Goal: Find specific page/section: Find specific page/section

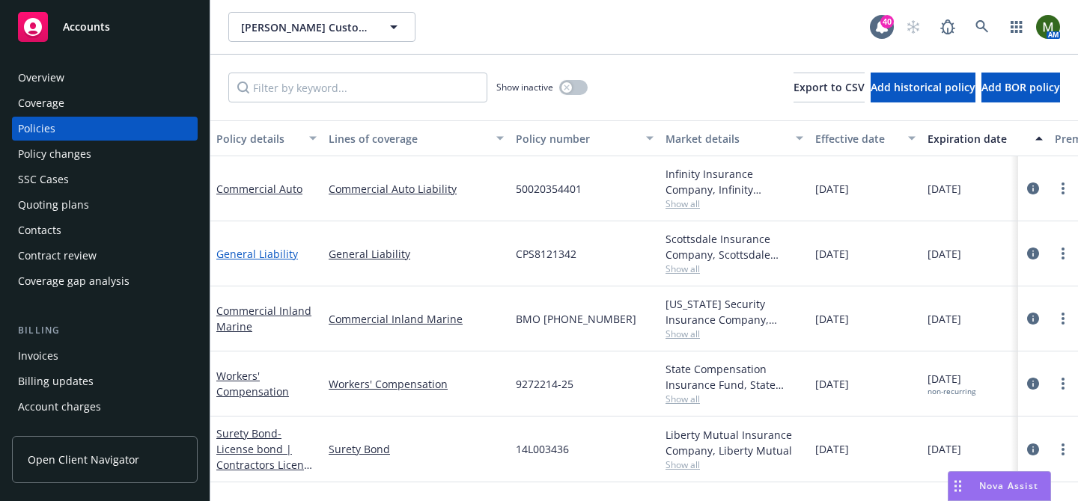
click at [231, 257] on link "General Liability" at bounding box center [257, 254] width 82 height 14
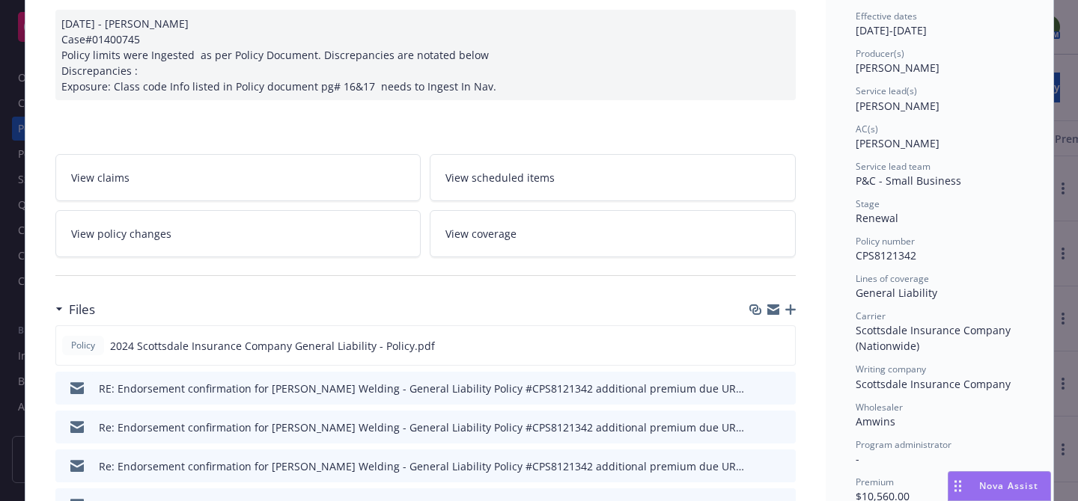
scroll to position [152, 0]
click at [795, 307] on icon "button" at bounding box center [790, 308] width 10 height 10
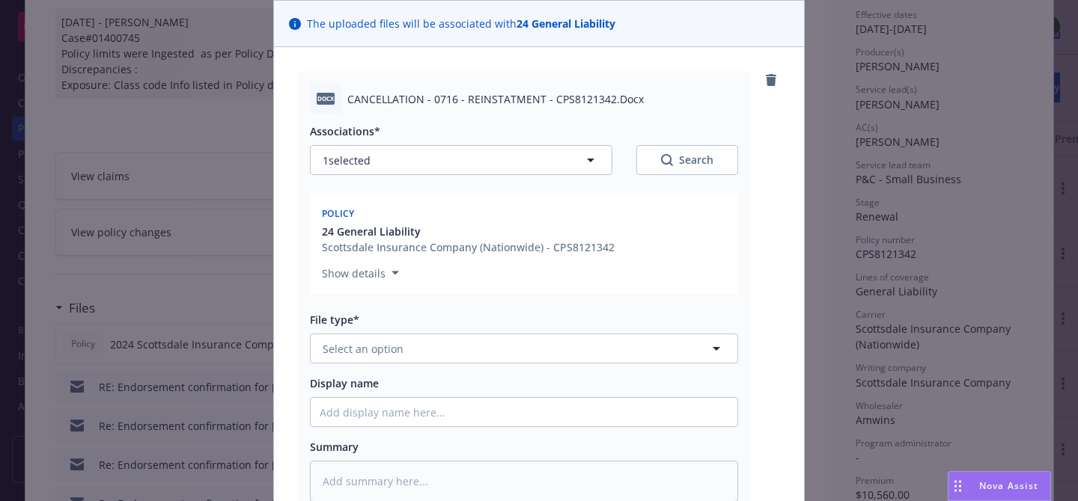
scroll to position [133, 0]
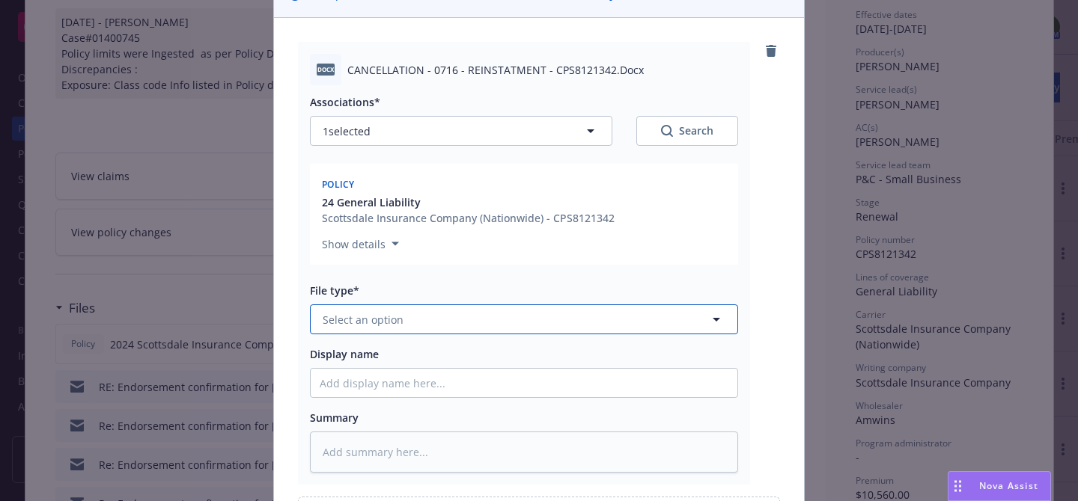
click at [553, 326] on button "Select an option" at bounding box center [524, 320] width 428 height 30
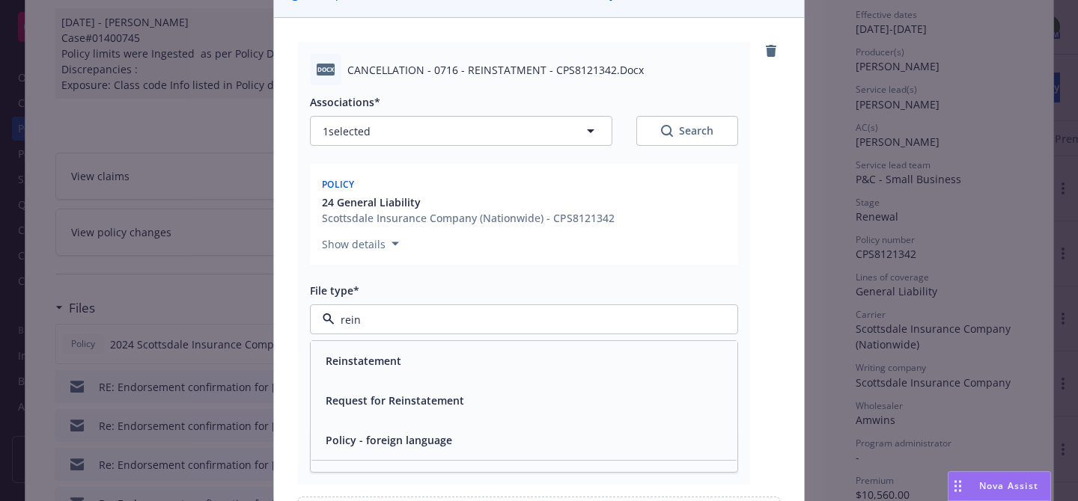
type input "reins"
click at [465, 367] on div "Reinstatement" at bounding box center [524, 361] width 409 height 22
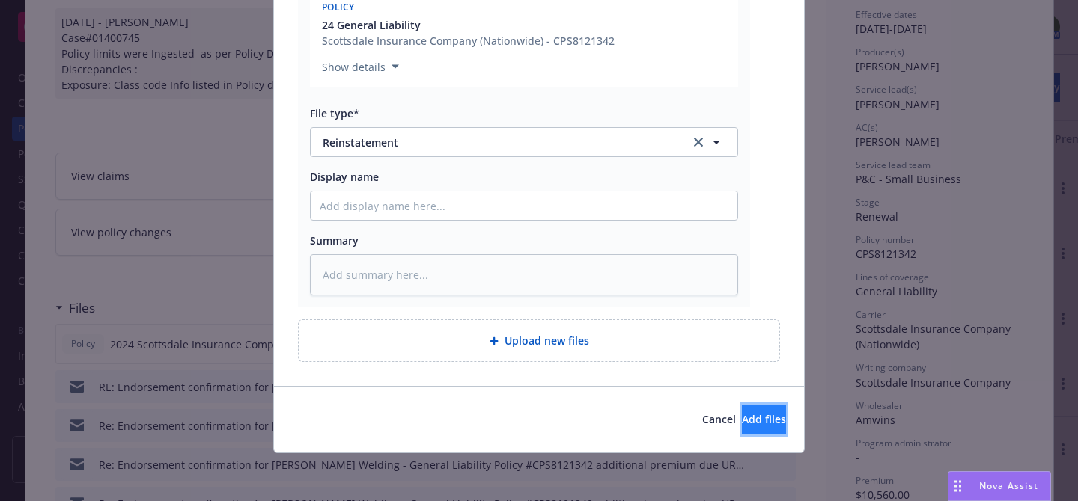
click at [742, 408] on button "Add files" at bounding box center [764, 420] width 44 height 30
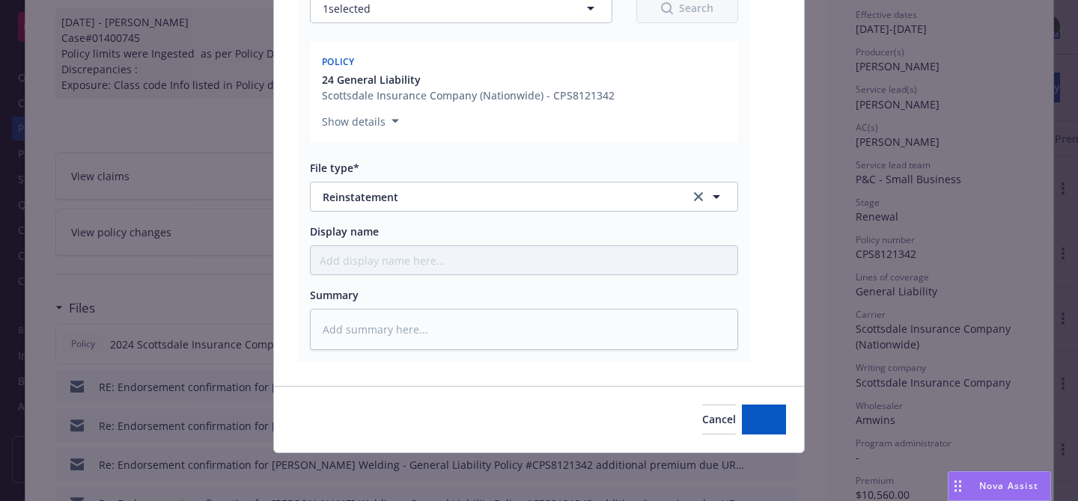
scroll to position [256, 0]
type textarea "x"
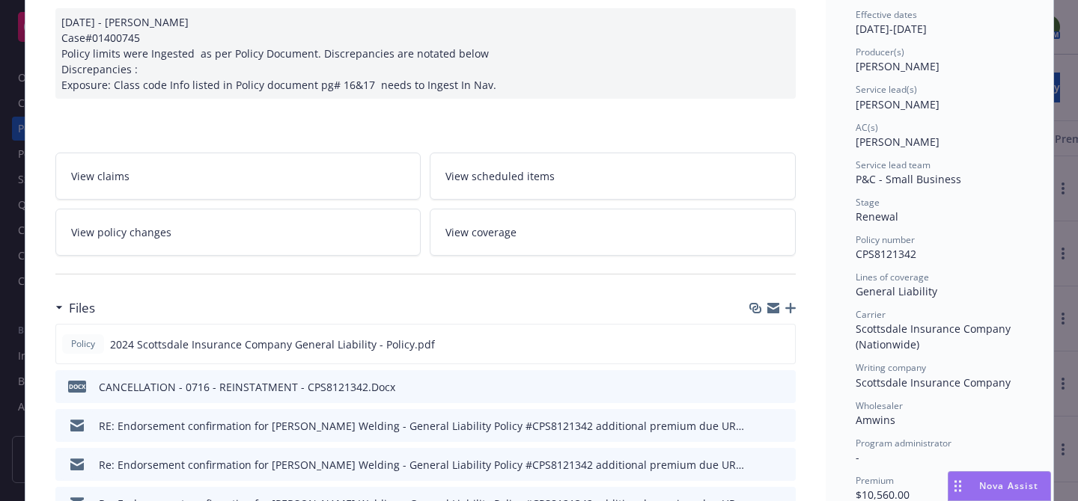
scroll to position [0, 0]
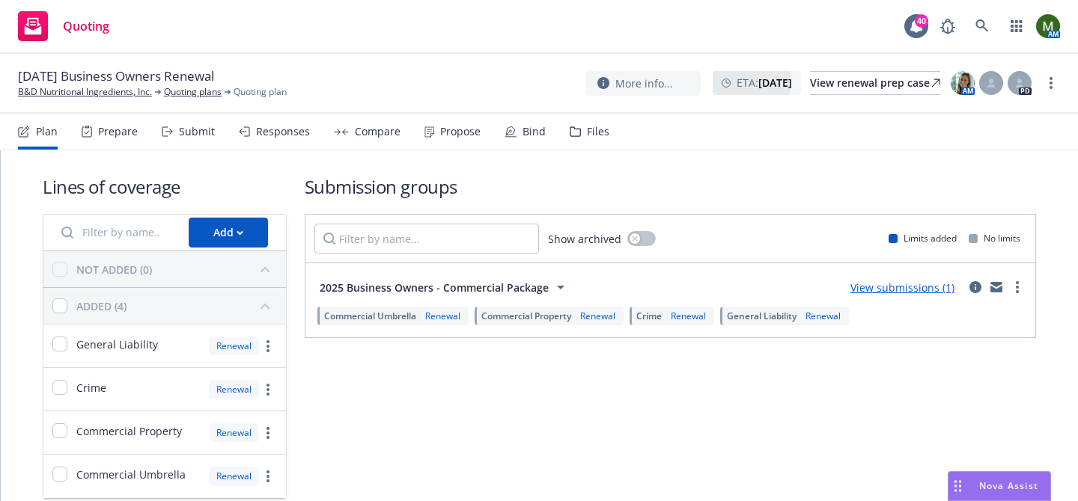
click at [600, 129] on div "Files" at bounding box center [598, 132] width 22 height 12
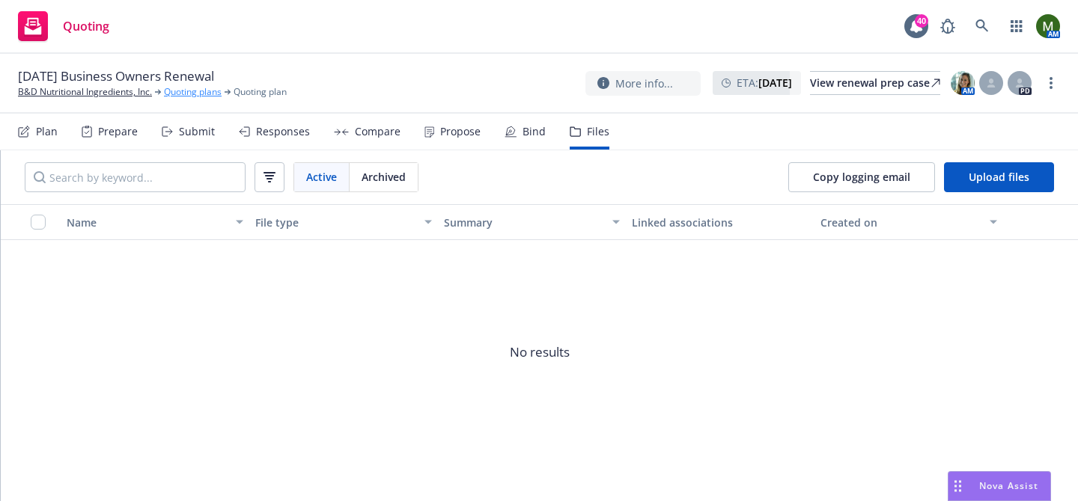
click at [189, 91] on link "Quoting plans" at bounding box center [193, 91] width 58 height 13
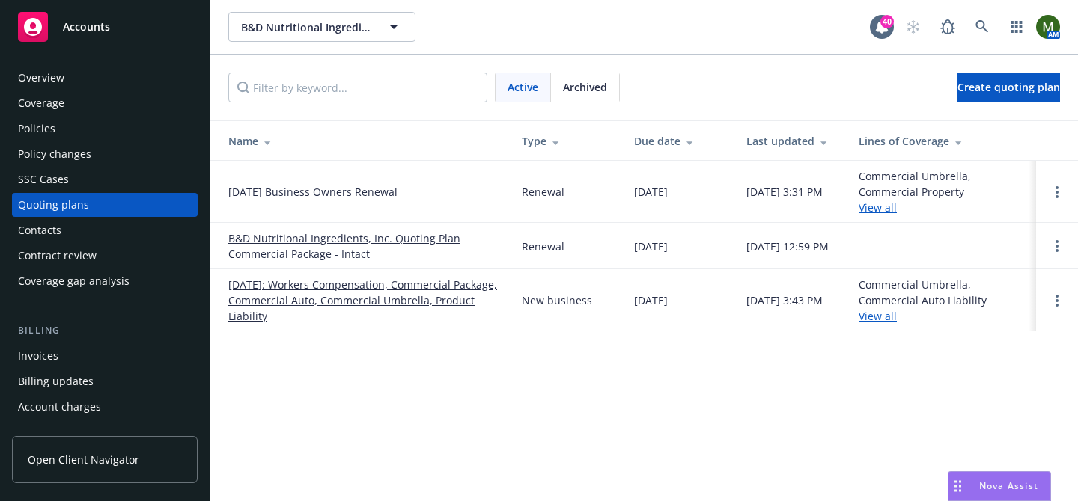
click at [290, 239] on link "B&D Nutritional Ingredients, Inc. Quoting Plan Commercial Package - Intact" at bounding box center [362, 246] width 269 height 31
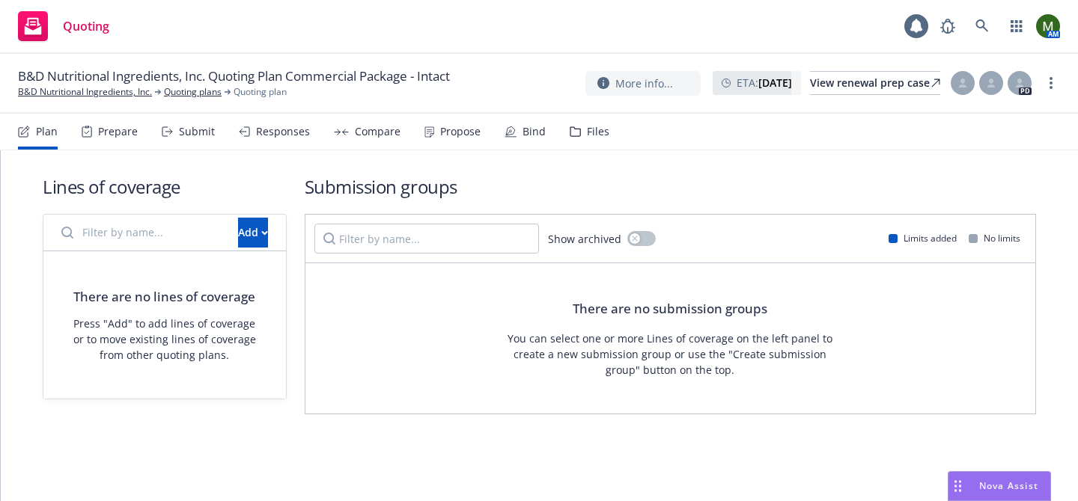
click at [570, 118] on div "Files" at bounding box center [590, 132] width 40 height 36
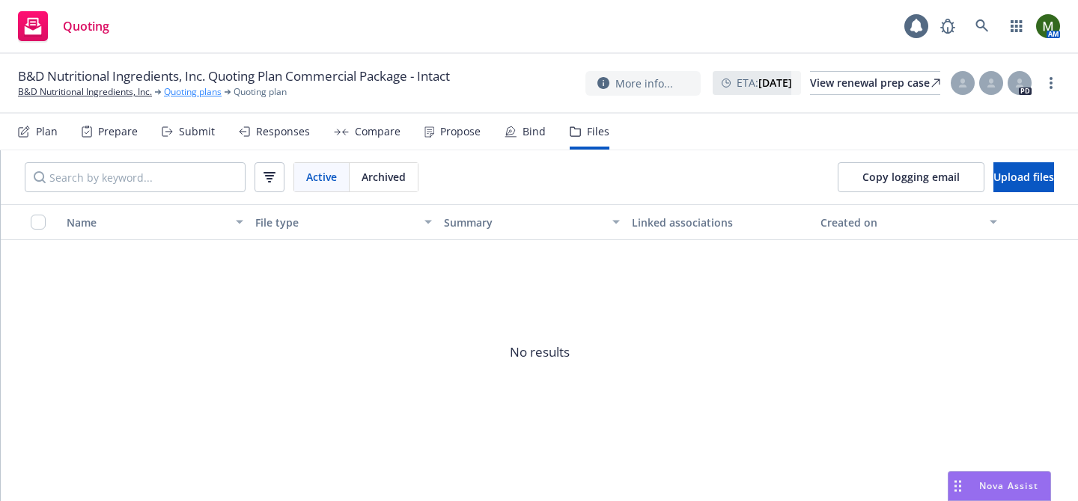
click at [208, 99] on link "Quoting plans" at bounding box center [193, 91] width 58 height 13
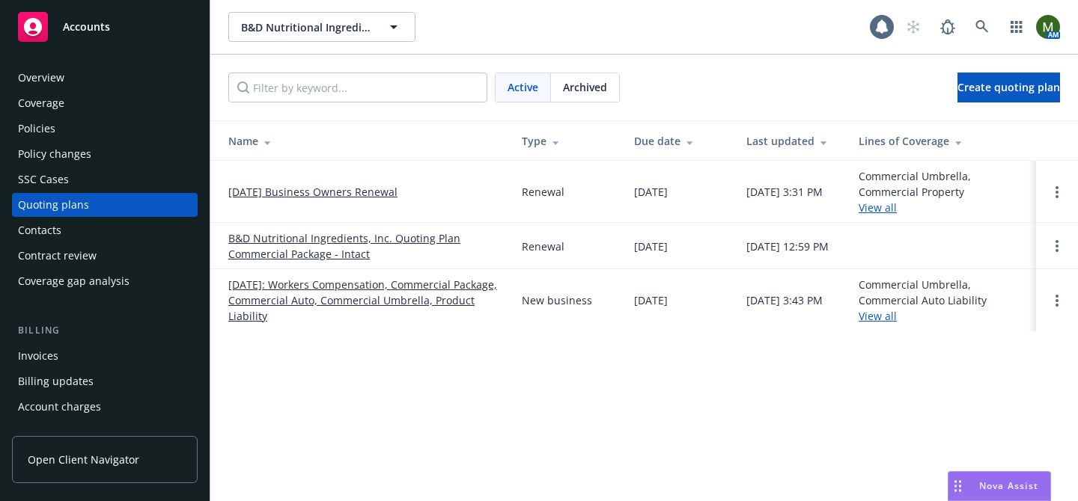
click at [272, 282] on link "[DATE]: Workers Compensation, Commercial Package, Commercial Auto, Commercial U…" at bounding box center [362, 300] width 269 height 47
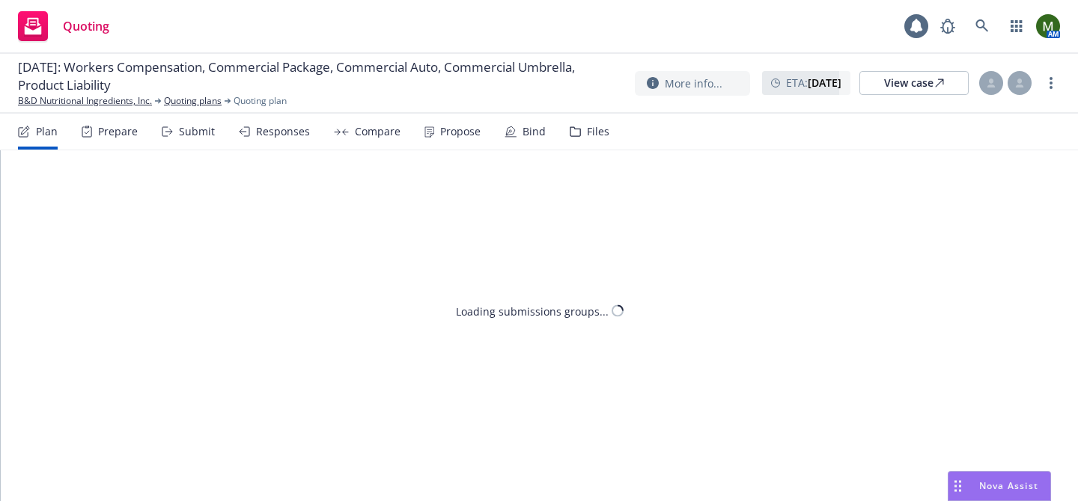
click at [587, 136] on div "Files" at bounding box center [598, 132] width 22 height 12
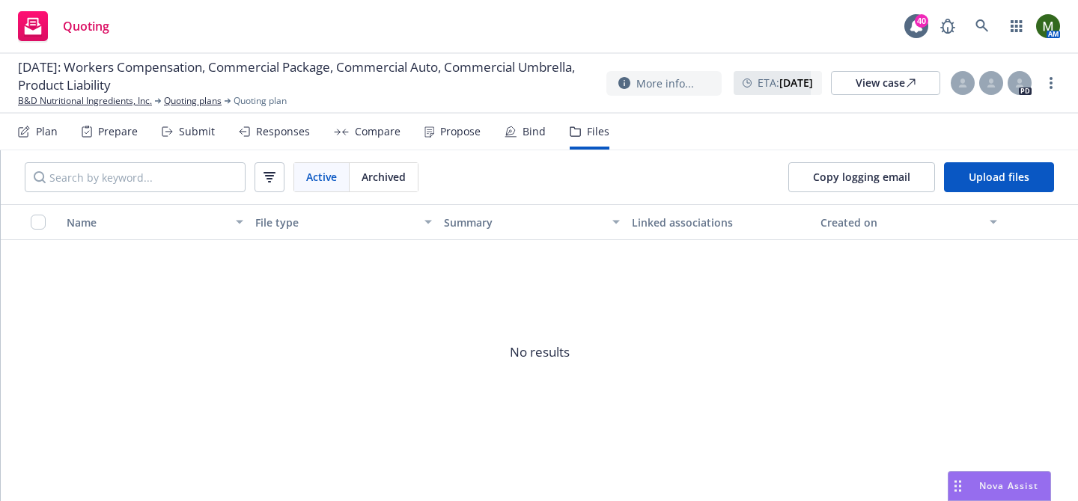
click at [522, 135] on div "Bind" at bounding box center [533, 132] width 23 height 12
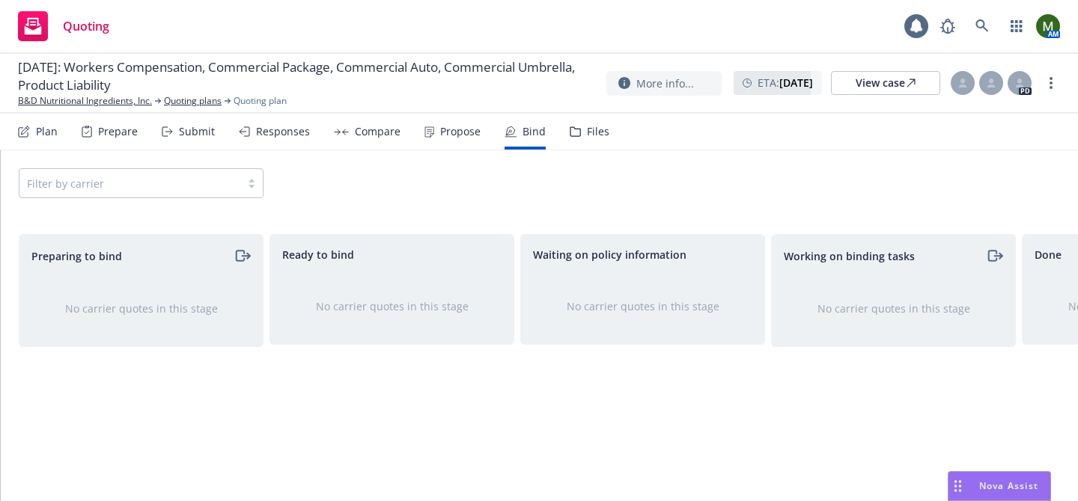
click at [448, 135] on div "Propose" at bounding box center [460, 132] width 40 height 12
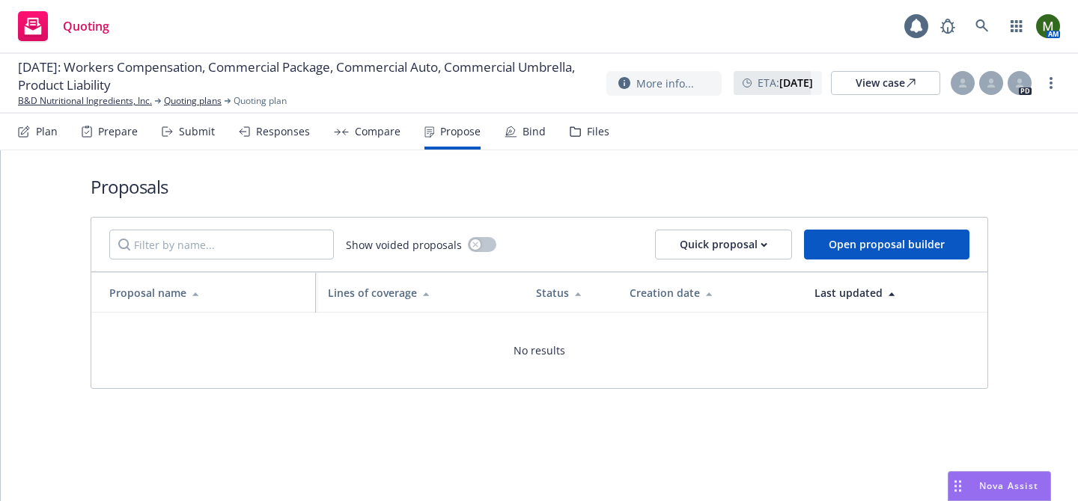
click at [54, 136] on div "Plan" at bounding box center [47, 132] width 22 height 12
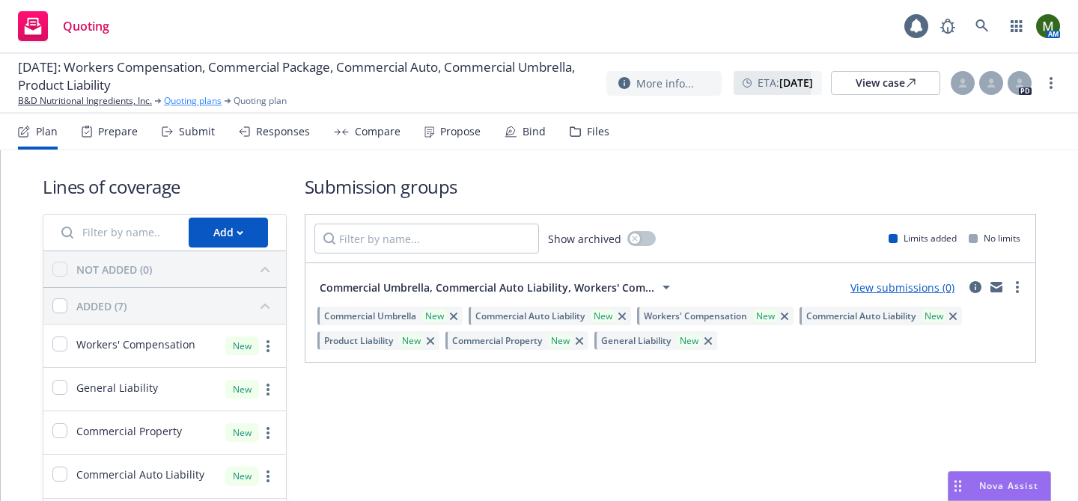
click at [192, 106] on link "Quoting plans" at bounding box center [193, 100] width 58 height 13
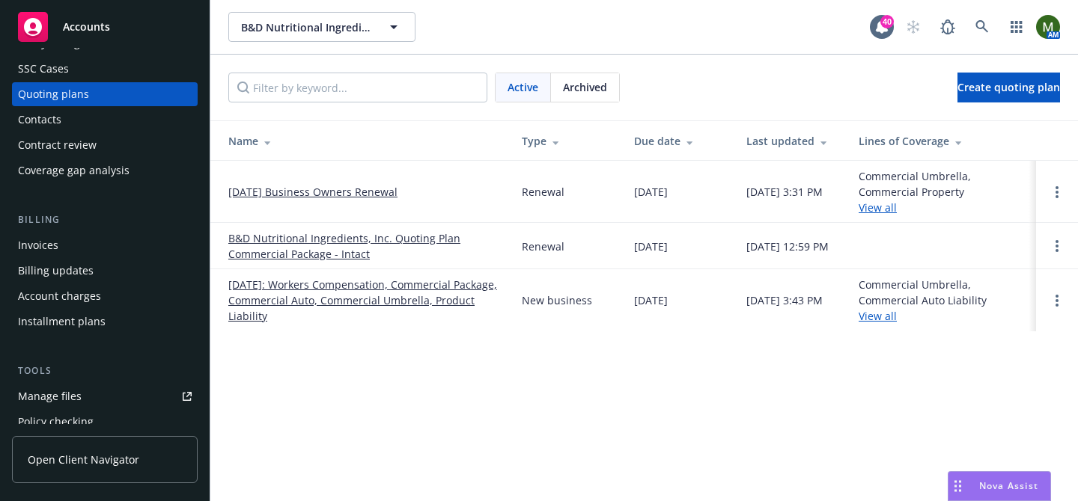
scroll to position [115, 0]
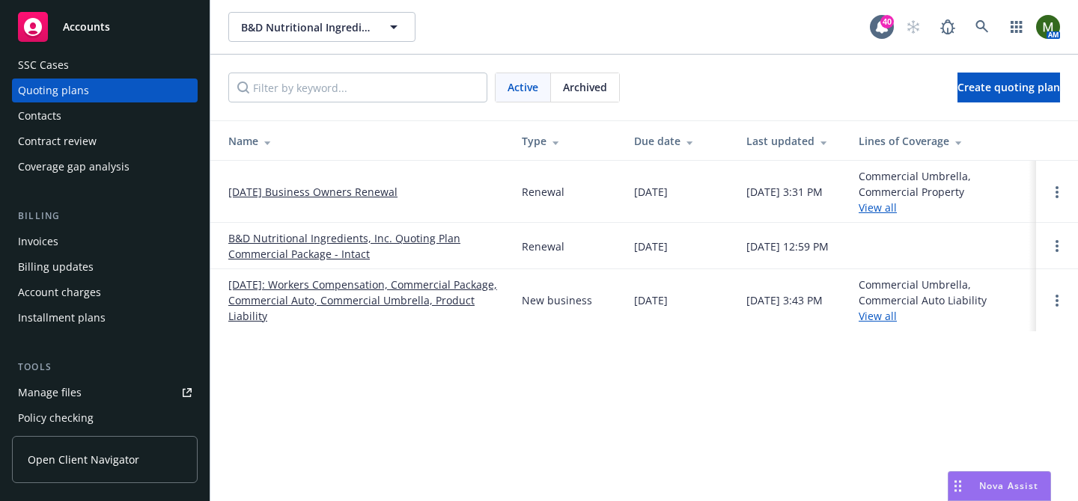
click at [73, 393] on div "Manage files" at bounding box center [50, 393] width 64 height 24
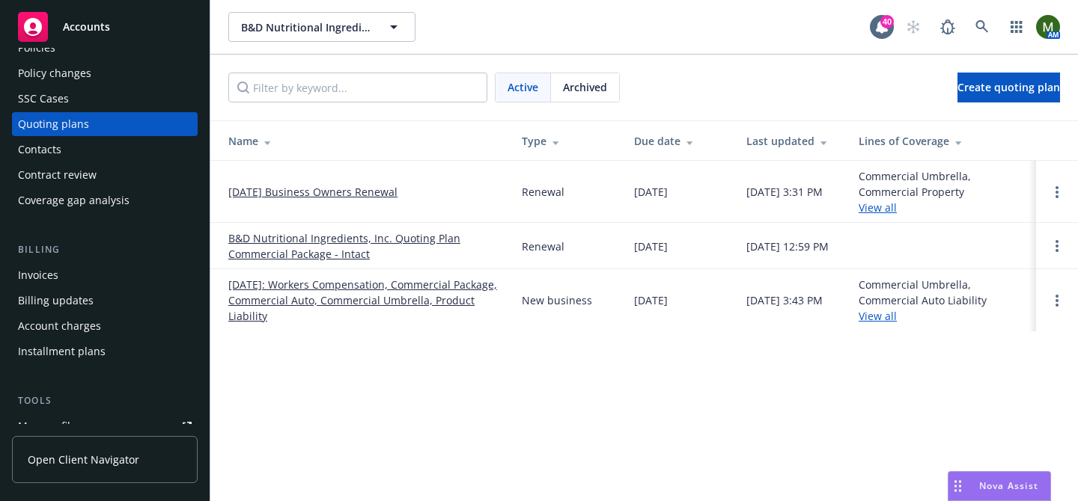
scroll to position [63, 0]
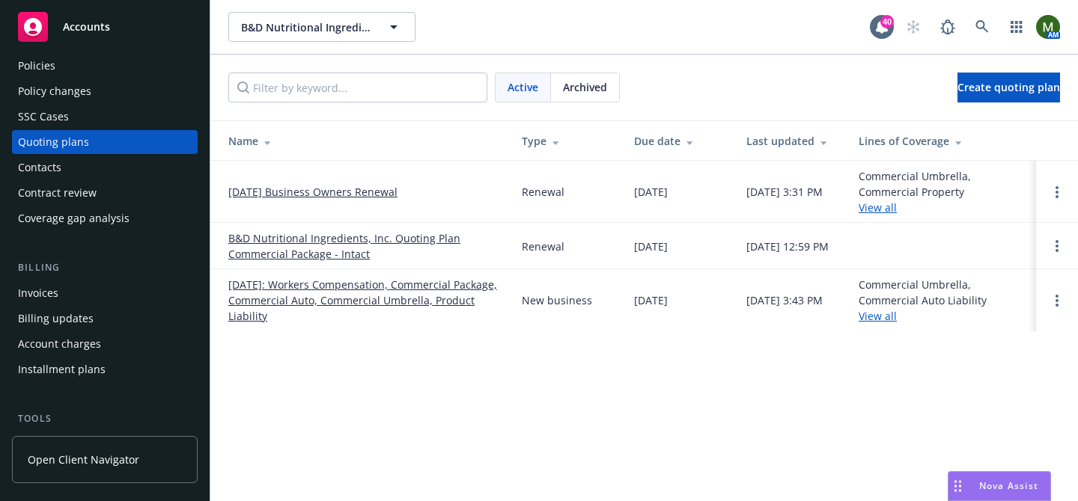
click at [76, 73] on div "Policies" at bounding box center [105, 66] width 174 height 24
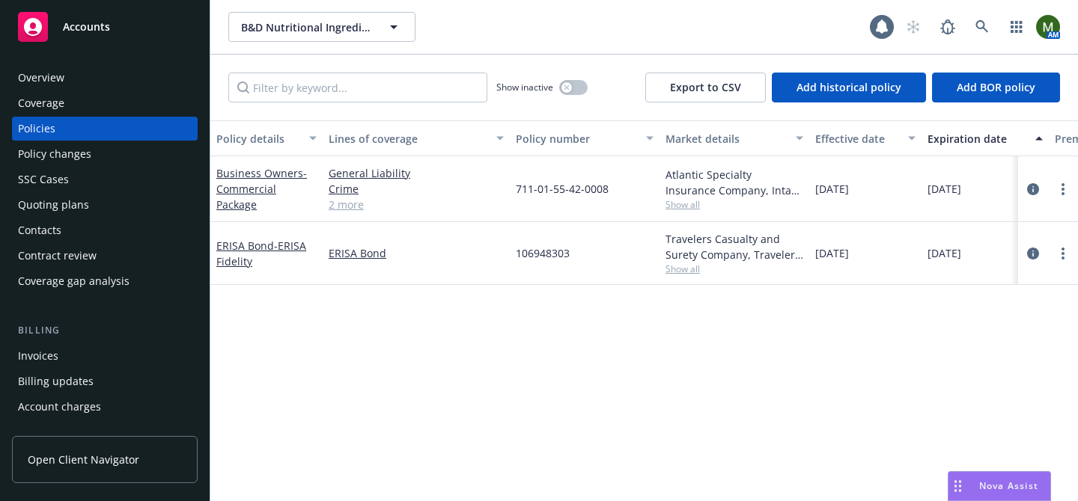
click at [547, 184] on span "711-01-55-42-0008" at bounding box center [562, 189] width 93 height 16
copy span "711-01-55-42-0008"
click at [73, 192] on div "Overview Coverage Policies Policy changes SSC Cases Quoting plans Contacts Cont…" at bounding box center [105, 180] width 186 height 228
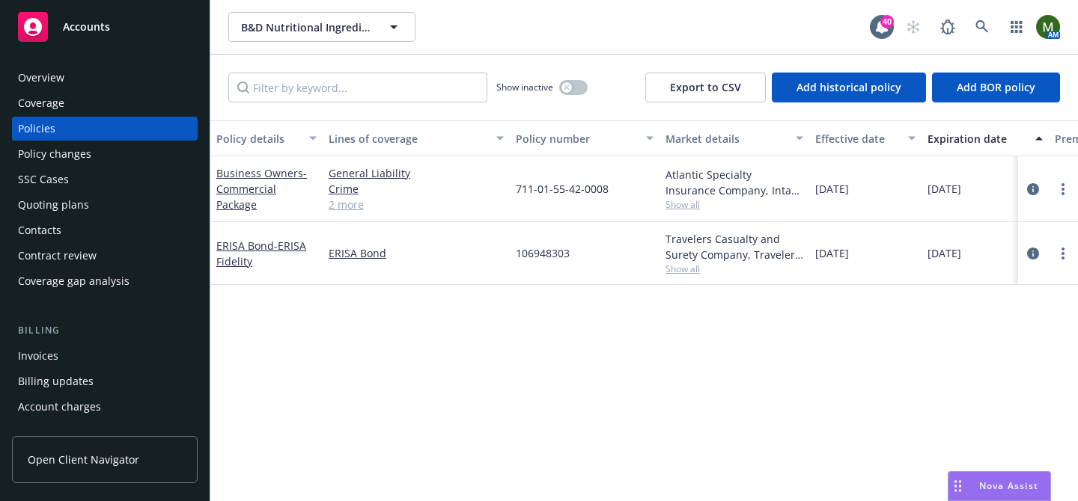
click at [73, 206] on div "Quoting plans" at bounding box center [53, 205] width 71 height 24
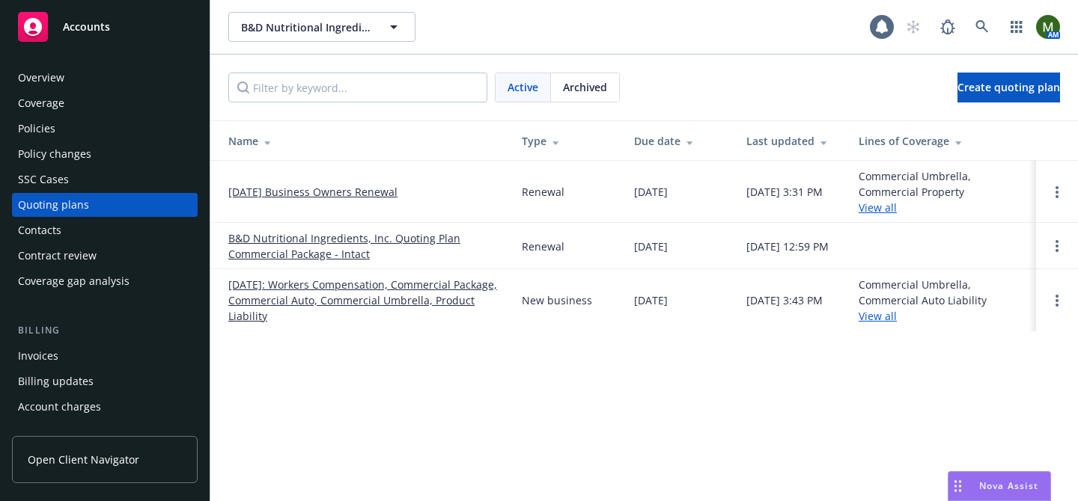
click at [347, 195] on link "09/19/25 Business Owners Renewal" at bounding box center [312, 192] width 169 height 16
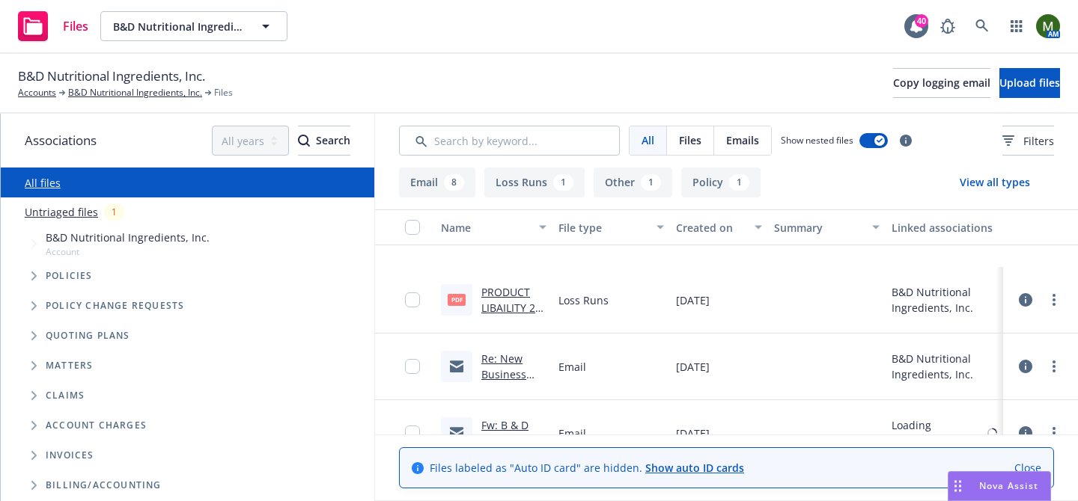
scroll to position [538, 0]
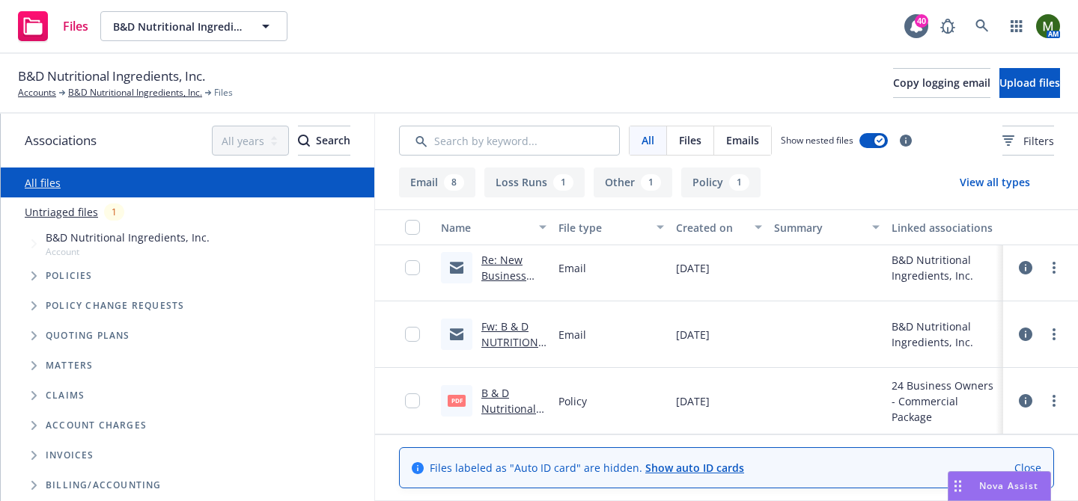
click at [526, 341] on link "Fw: B & D NUTRITIONAL INGREDIENTS, INC. - (Package - 711-01-55-42-0008) BOR Let…" at bounding box center [513, 390] width 64 height 140
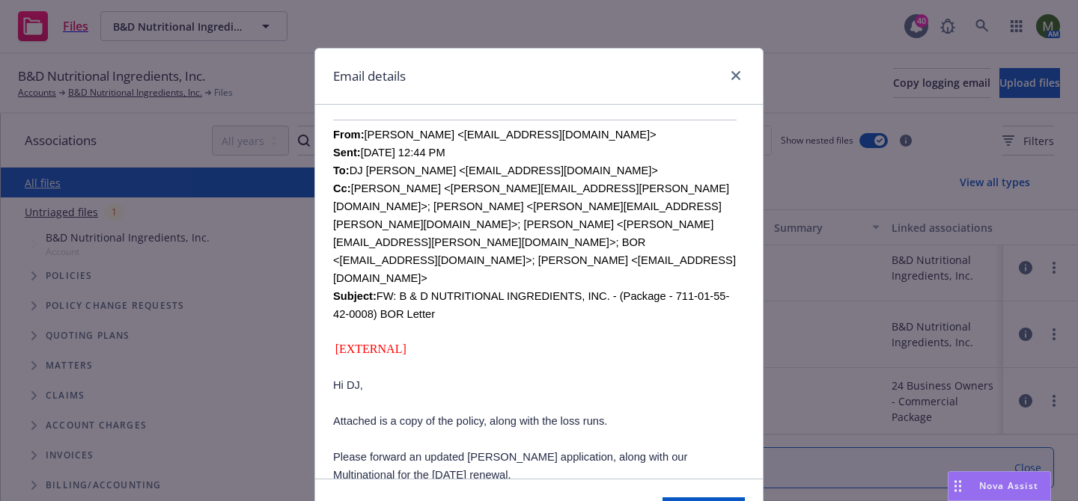
scroll to position [552, 0]
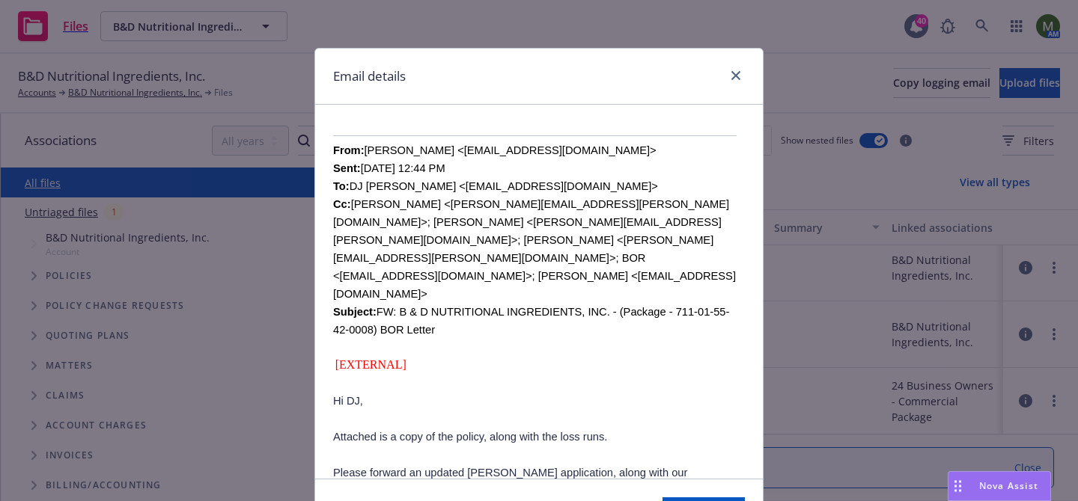
drag, startPoint x: 605, startPoint y: 151, endPoint x: 451, endPoint y: 145, distance: 154.3
click at [451, 145] on font "From: [PERSON_NAME] <[EMAIL_ADDRESS][DOMAIN_NAME]> Sent: [DATE] 12:44 PM To: DJ…" at bounding box center [534, 240] width 403 height 192
copy font "[EMAIL_ADDRESS][DOMAIN_NAME]"
click at [737, 70] on link "close" at bounding box center [736, 76] width 18 height 18
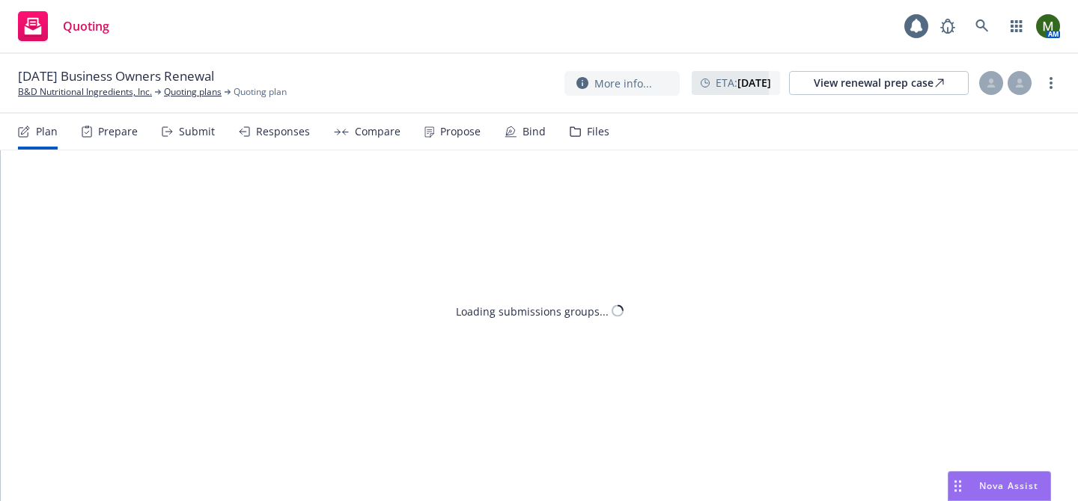
click at [573, 134] on icon at bounding box center [575, 131] width 11 height 10
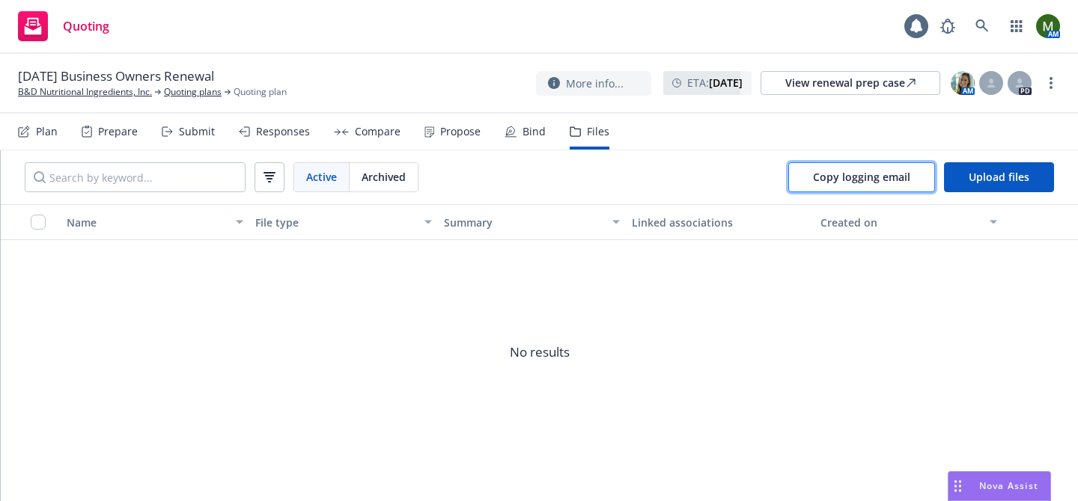
click at [822, 166] on button "Copy logging email" at bounding box center [861, 177] width 147 height 30
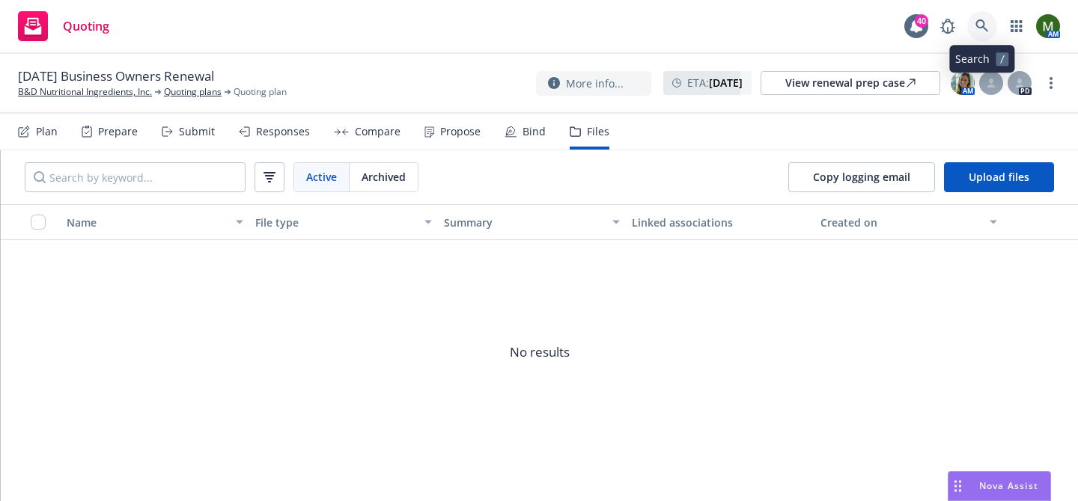
click at [994, 20] on link at bounding box center [982, 26] width 30 height 30
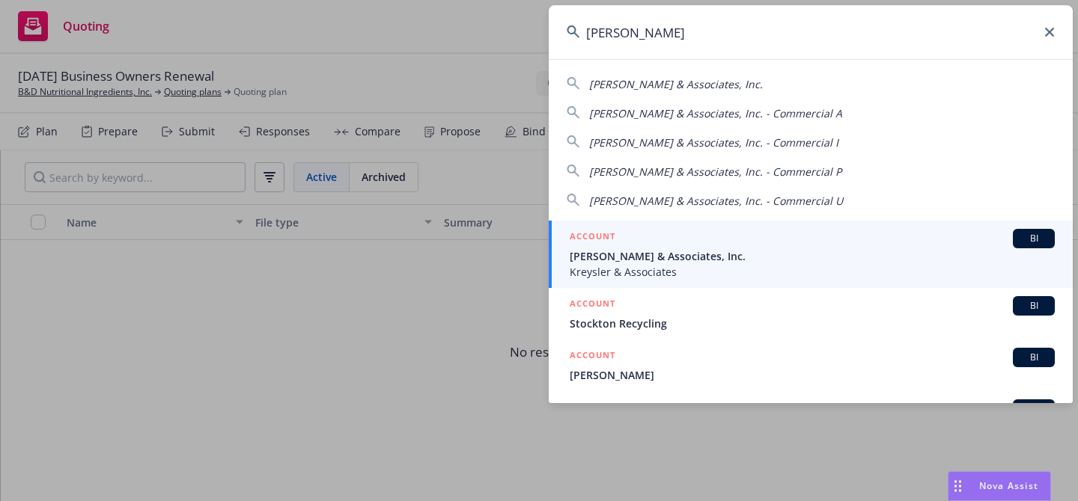
type input "[PERSON_NAME]"
click at [653, 262] on span "[PERSON_NAME] & Associates, Inc." at bounding box center [812, 256] width 485 height 16
